Goal: Information Seeking & Learning: Learn about a topic

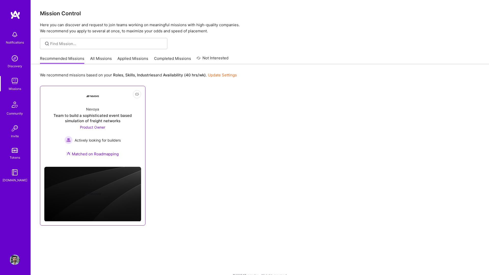
click at [88, 112] on div "Nevoya Team to build a sophisticated event based simulation of freight networks…" at bounding box center [92, 132] width 97 height 60
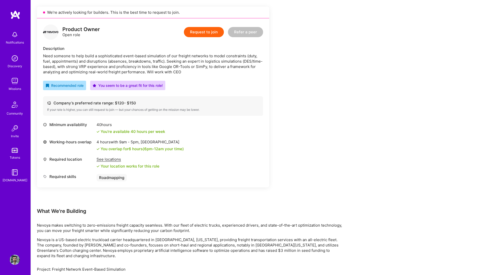
scroll to position [112, 0]
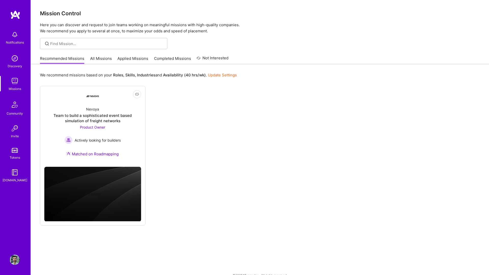
click at [102, 61] on link "All Missions" at bounding box center [101, 60] width 22 height 8
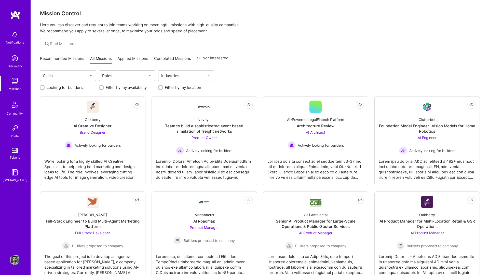
click at [112, 78] on div "Roles" at bounding box center [107, 75] width 13 height 7
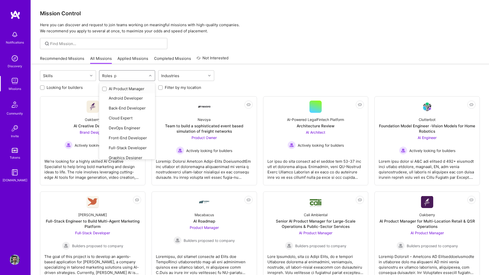
type input "pr"
click at [104, 108] on input "checkbox" at bounding box center [105, 108] width 4 height 4
checkbox input "true"
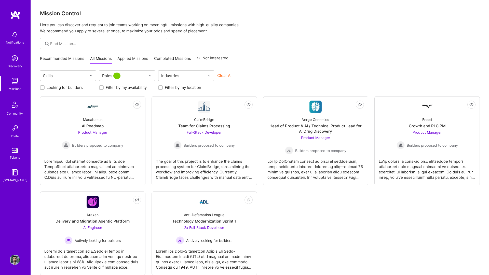
click at [344, 212] on div "Not Interested Macabacus AI Roadmap Product Manager Builders proposed to compan…" at bounding box center [260, 185] width 440 height 179
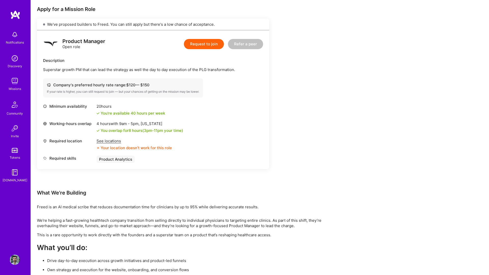
scroll to position [197, 0]
